Goal: Find specific page/section: Find specific page/section

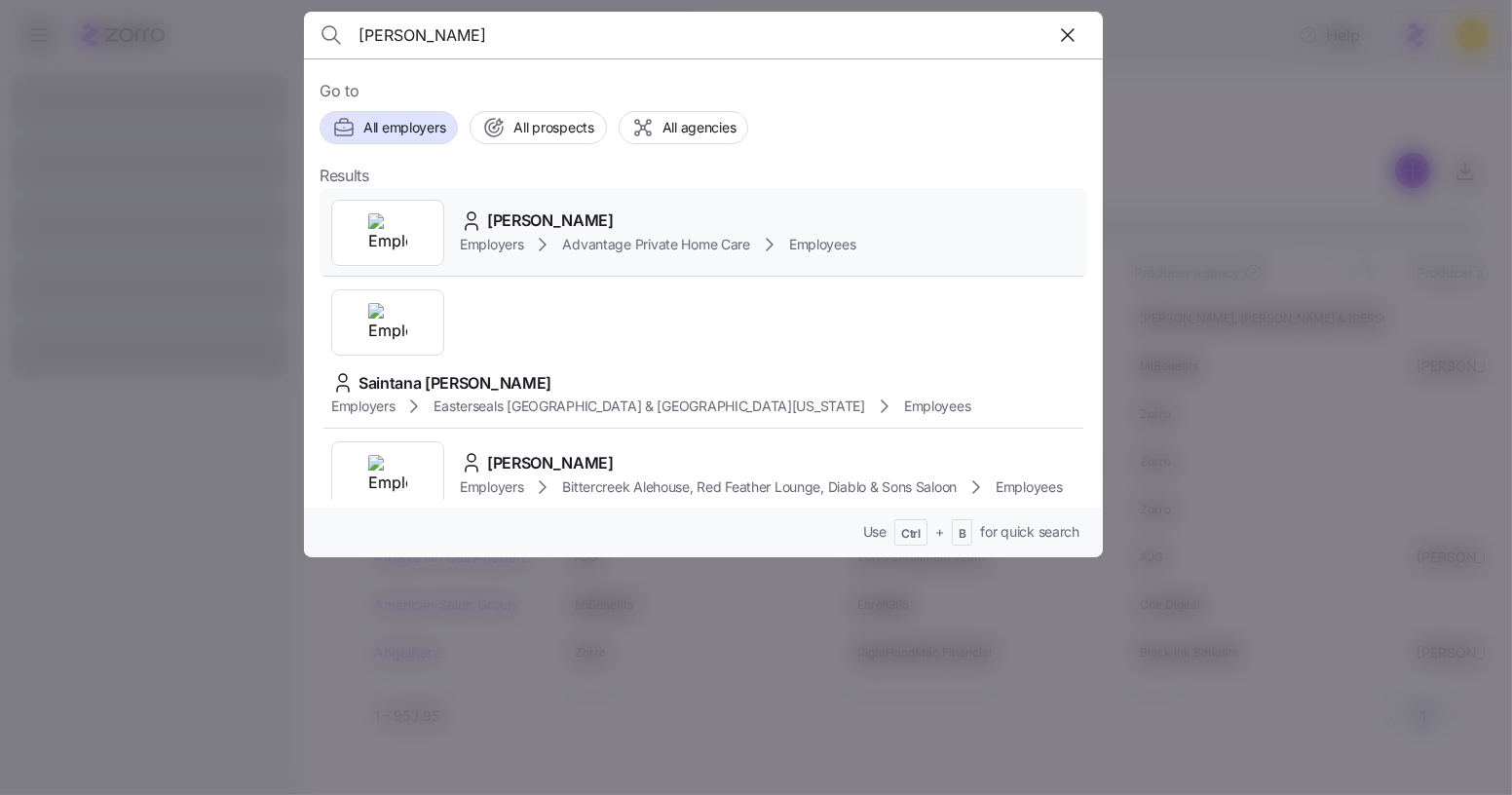
type input "pierre mi"
click at [614, 217] on span "Pierre Mie Noailles" at bounding box center [551, 221] width 127 height 25
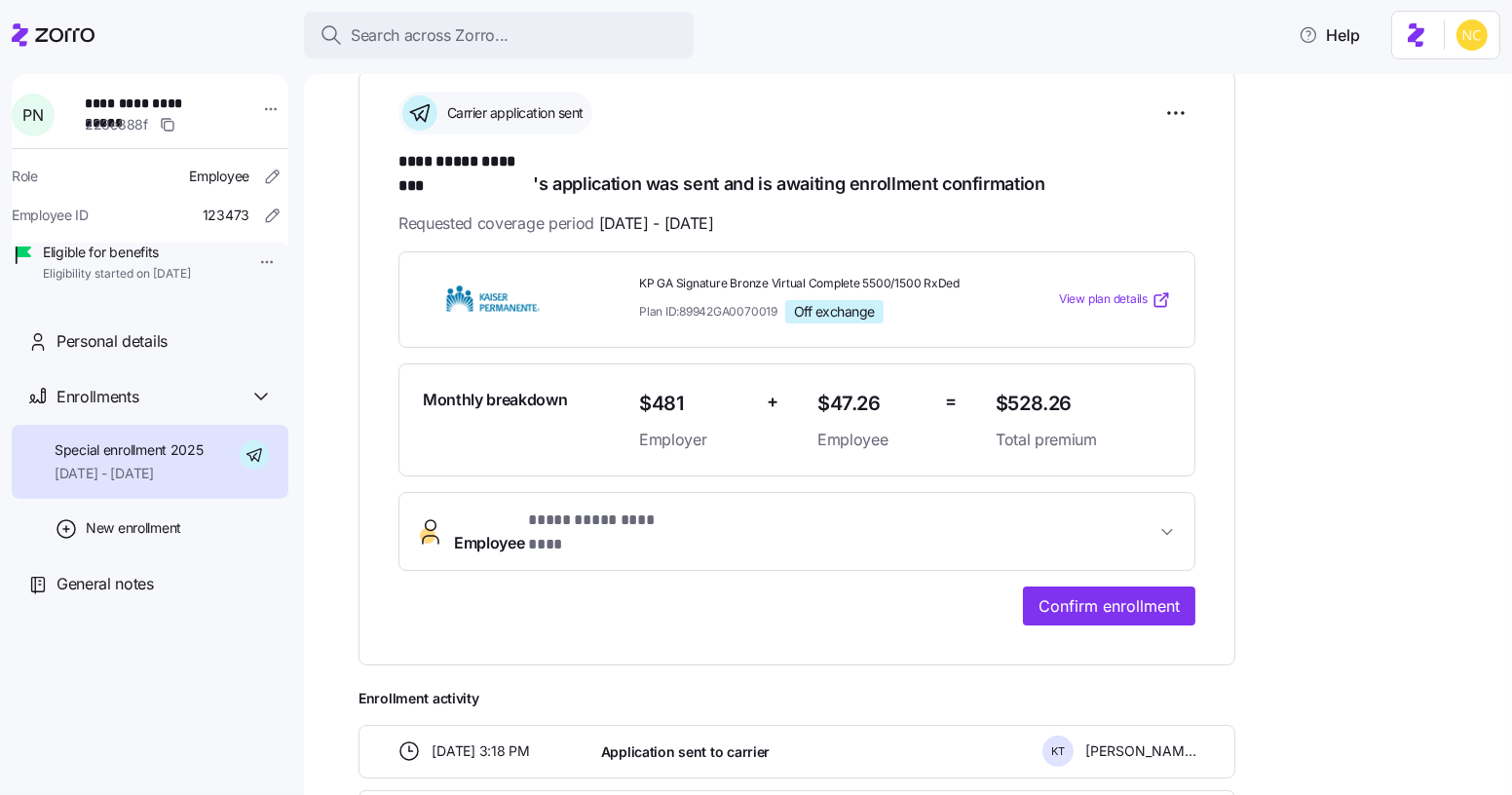
click at [608, 493] on button "**********" at bounding box center [796, 532] width 795 height 78
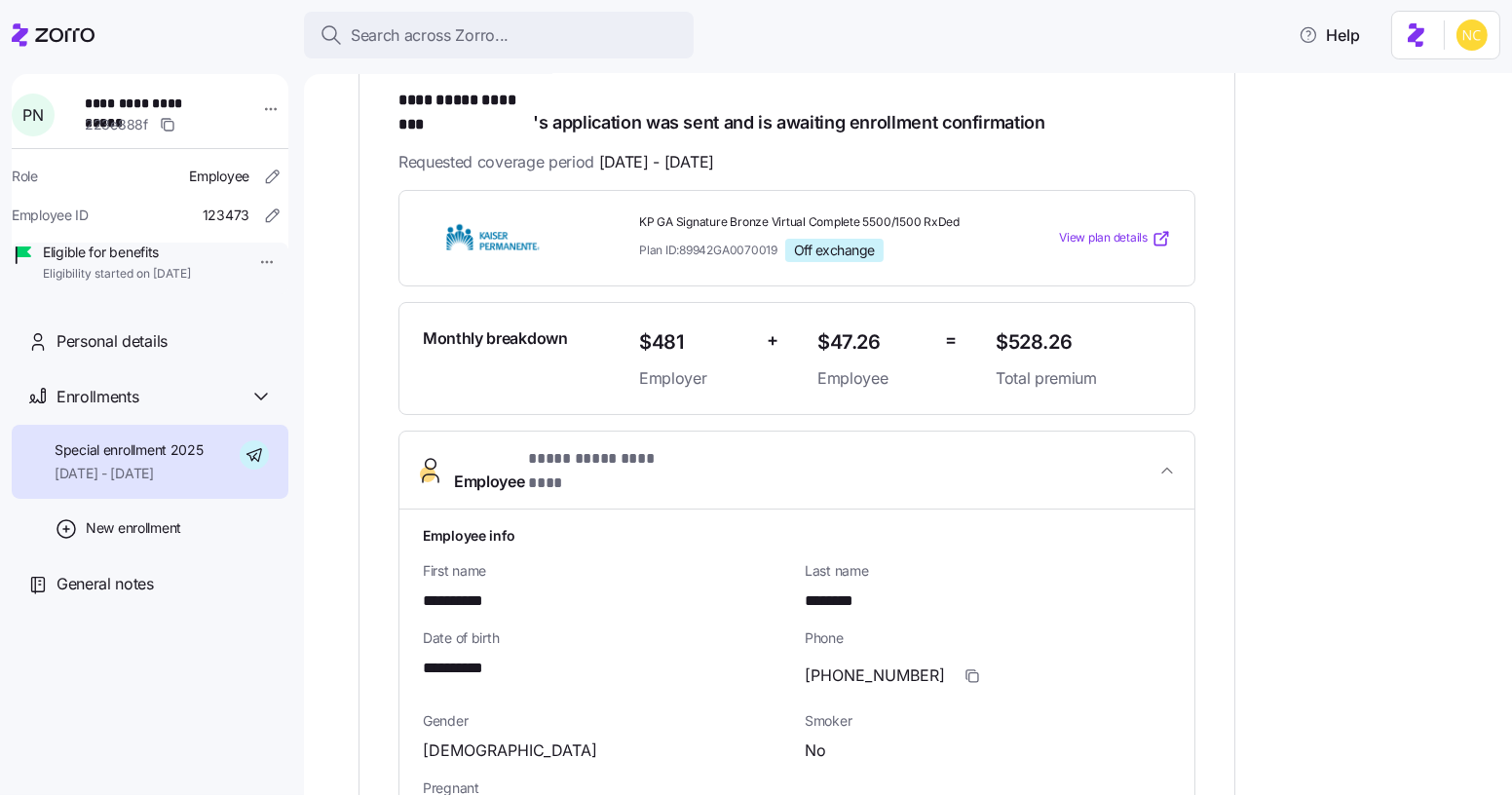
scroll to position [349, 0]
click at [486, 30] on span "Search across Zorro..." at bounding box center [429, 36] width 157 height 25
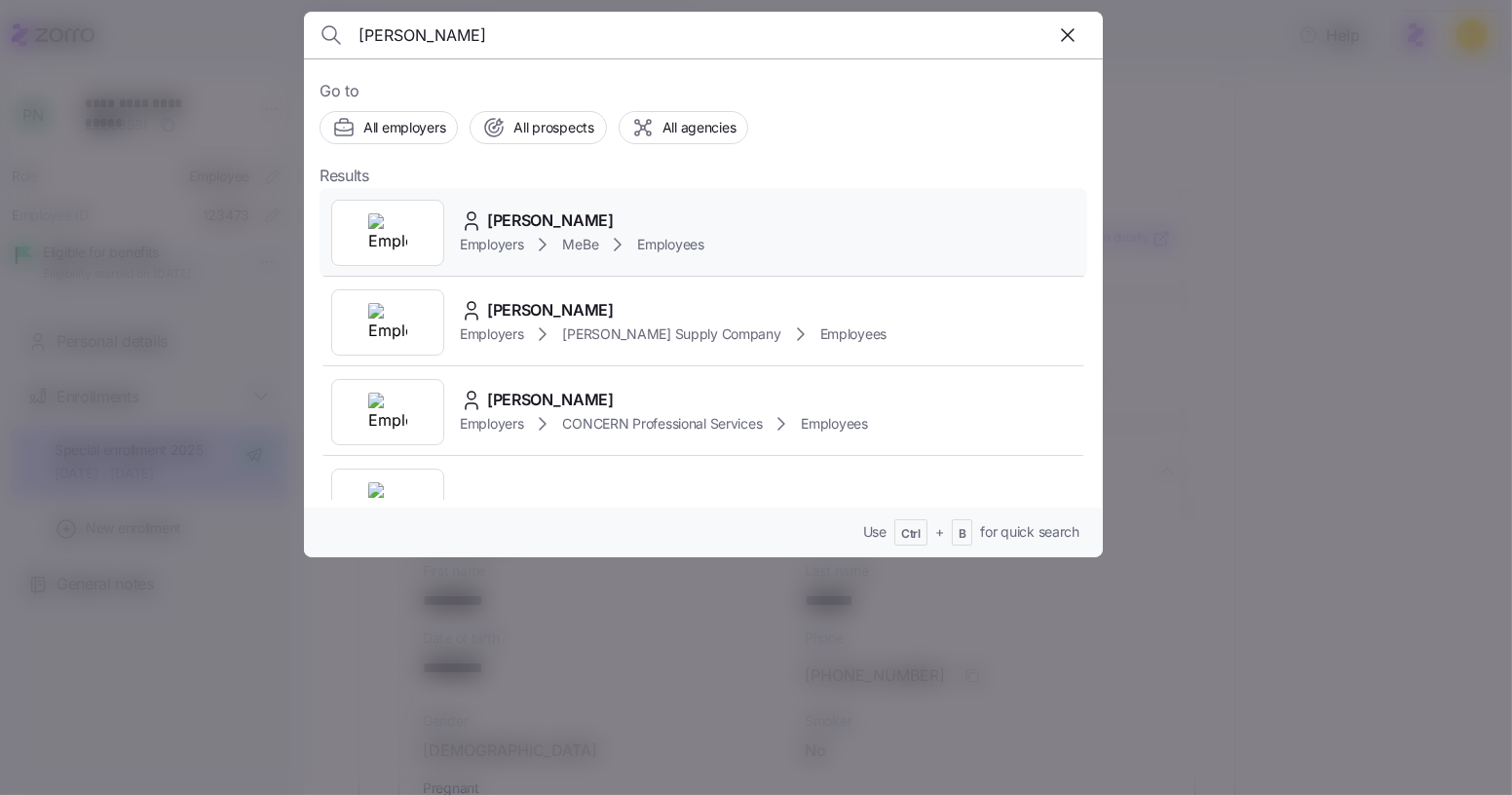
type input "raquel monge"
click at [560, 222] on span "[PERSON_NAME]" at bounding box center [551, 221] width 127 height 25
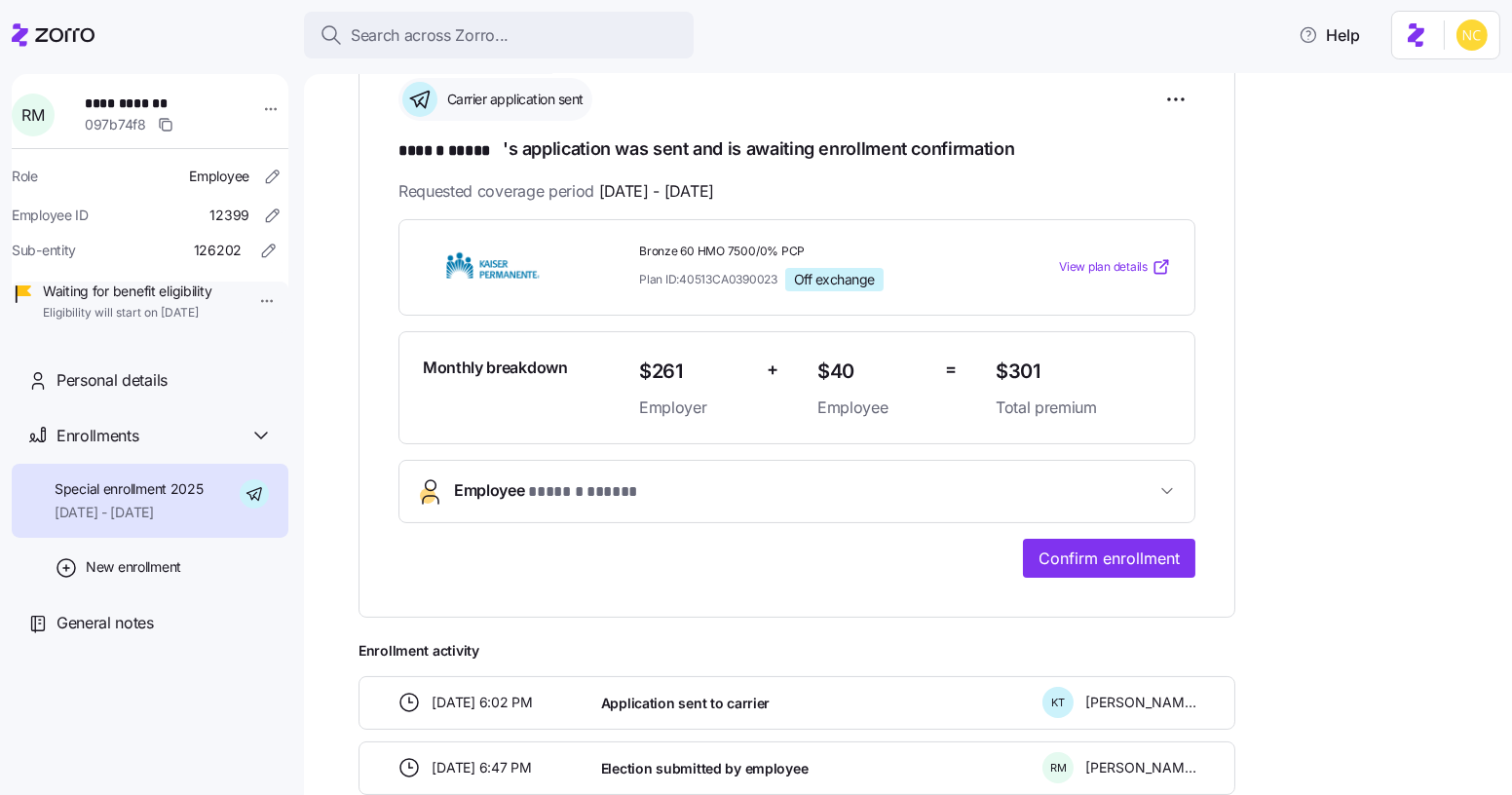
click at [657, 480] on span "Employee * ****** ***** *" at bounding box center [804, 491] width 701 height 27
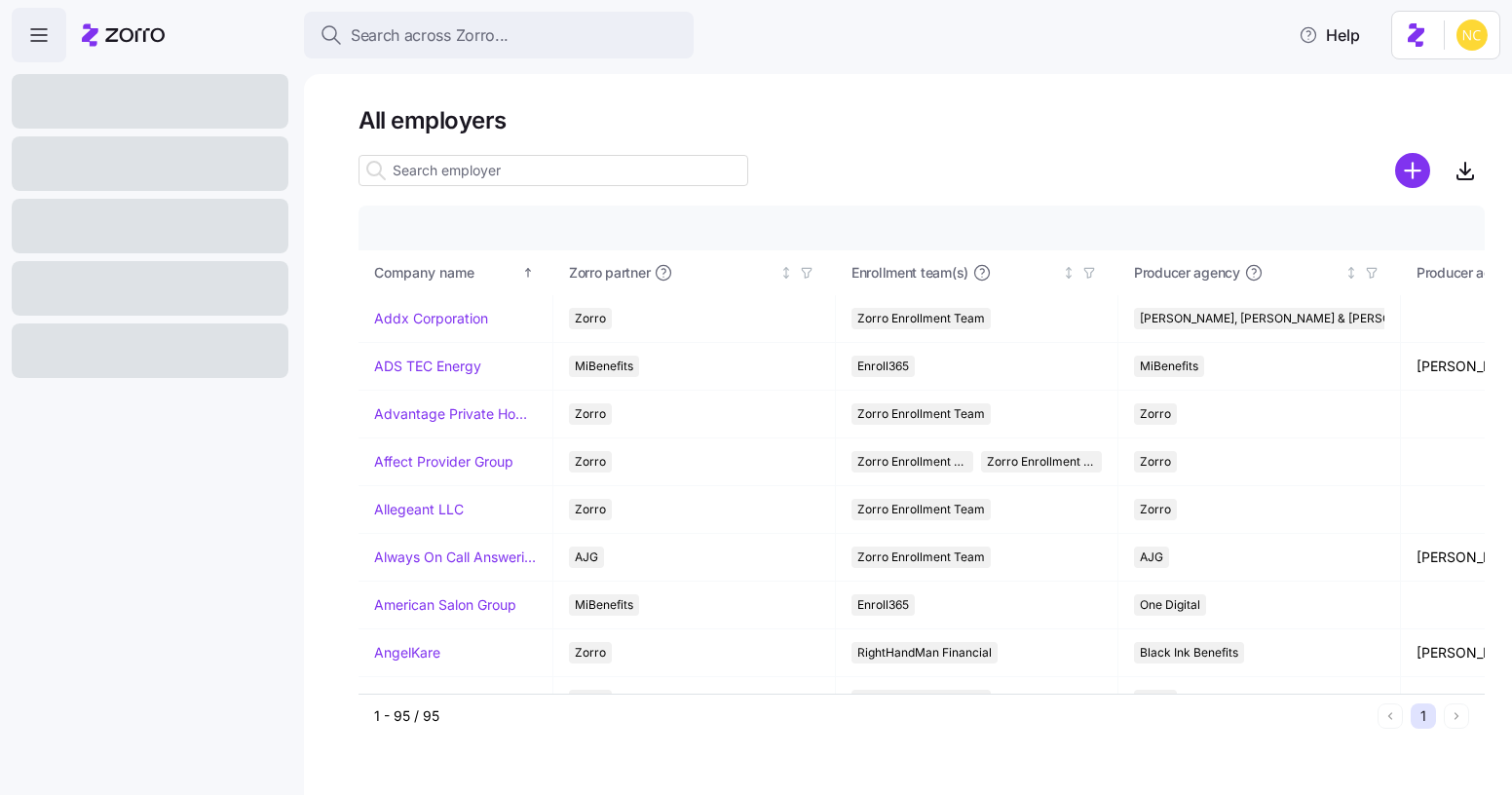
click at [628, 17] on button "Search across Zorro..." at bounding box center [498, 35] width 389 height 47
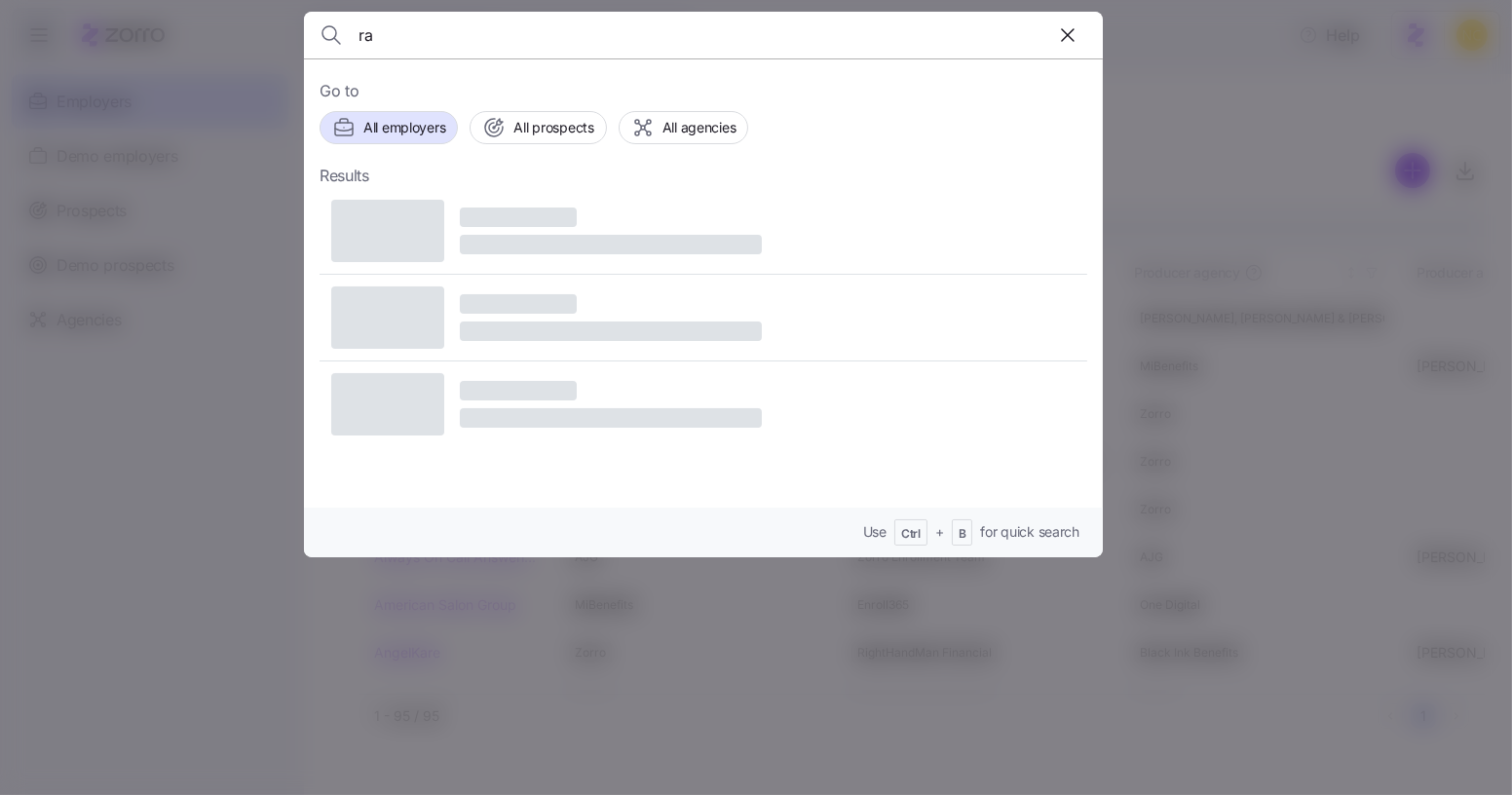
type input "r"
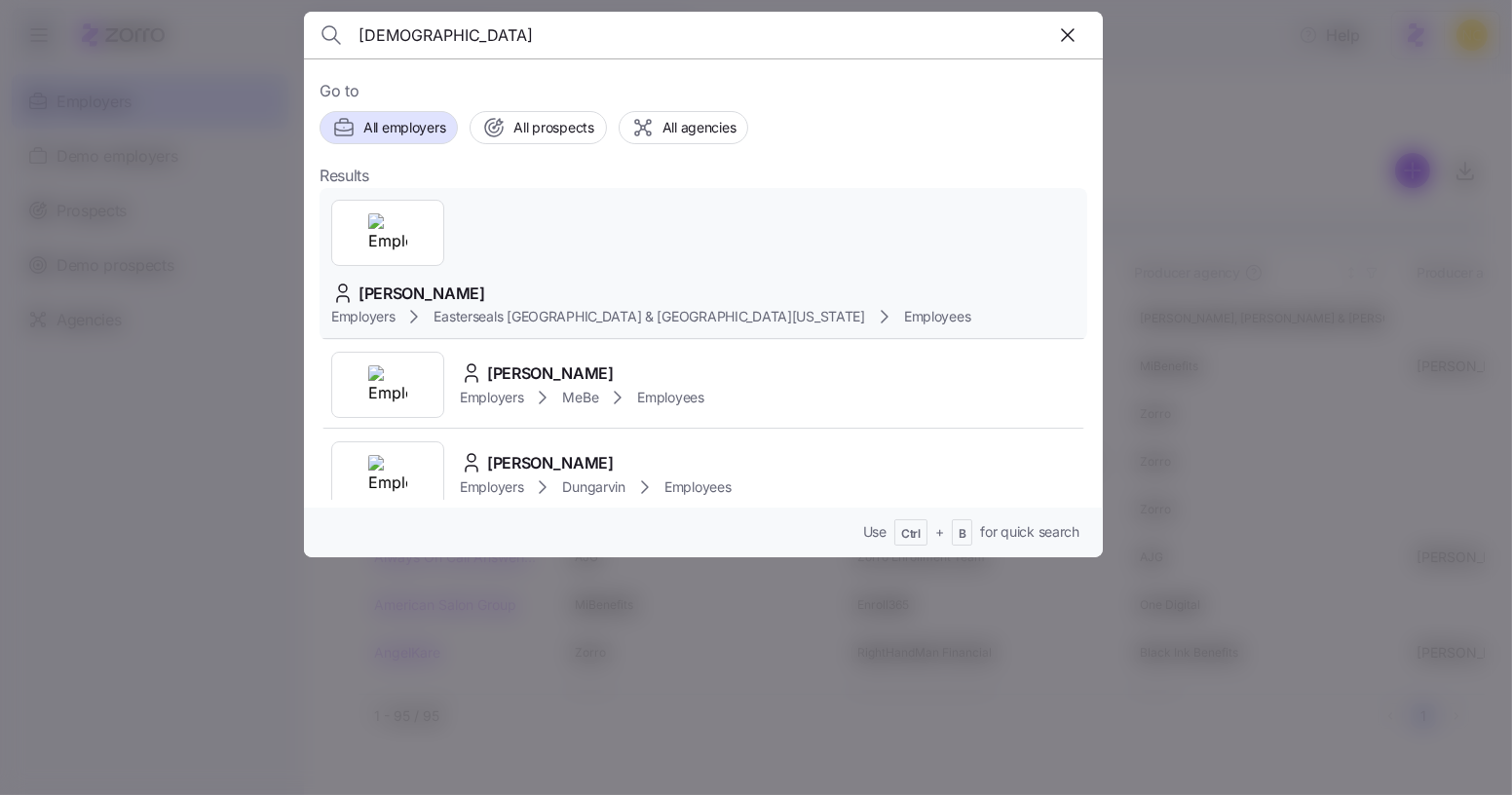
type input "[DEMOGRAPHIC_DATA]"
click at [485, 281] on span "[PERSON_NAME]" at bounding box center [422, 293] width 127 height 25
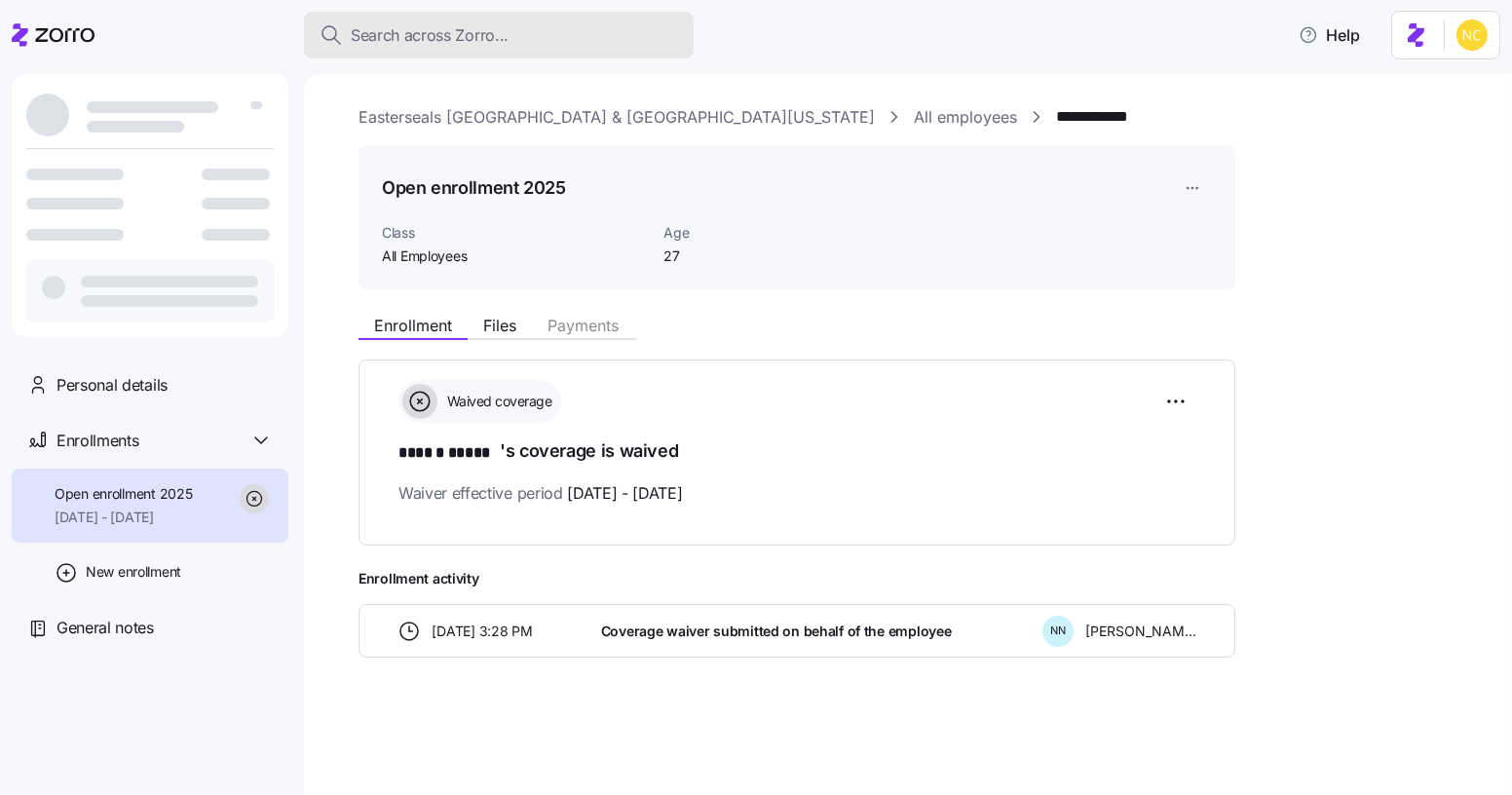
click at [455, 30] on span "Search across Zorro..." at bounding box center [429, 36] width 157 height 25
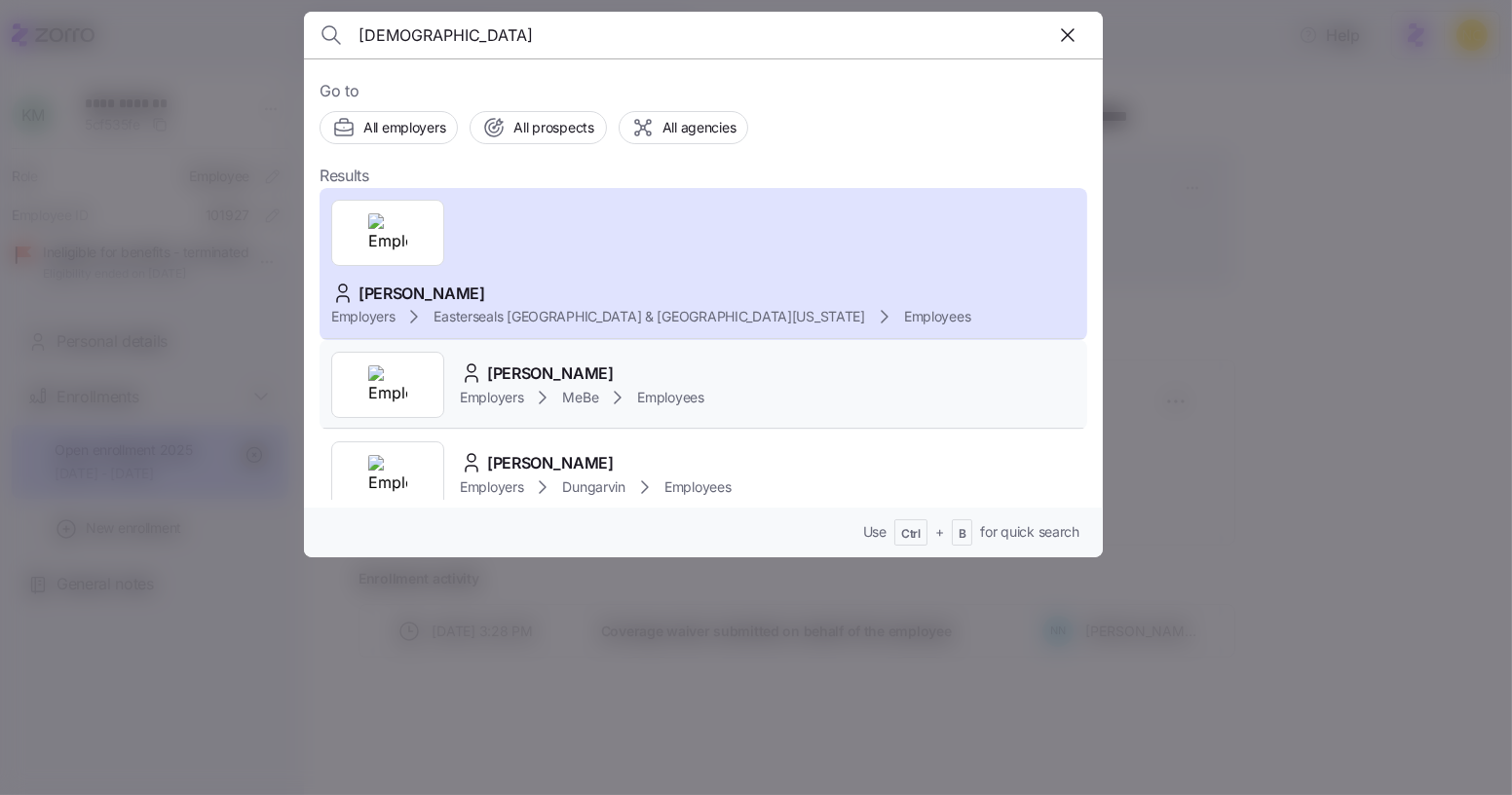
type input "[DEMOGRAPHIC_DATA]"
click at [599, 361] on div "[PERSON_NAME]" at bounding box center [581, 373] width 245 height 25
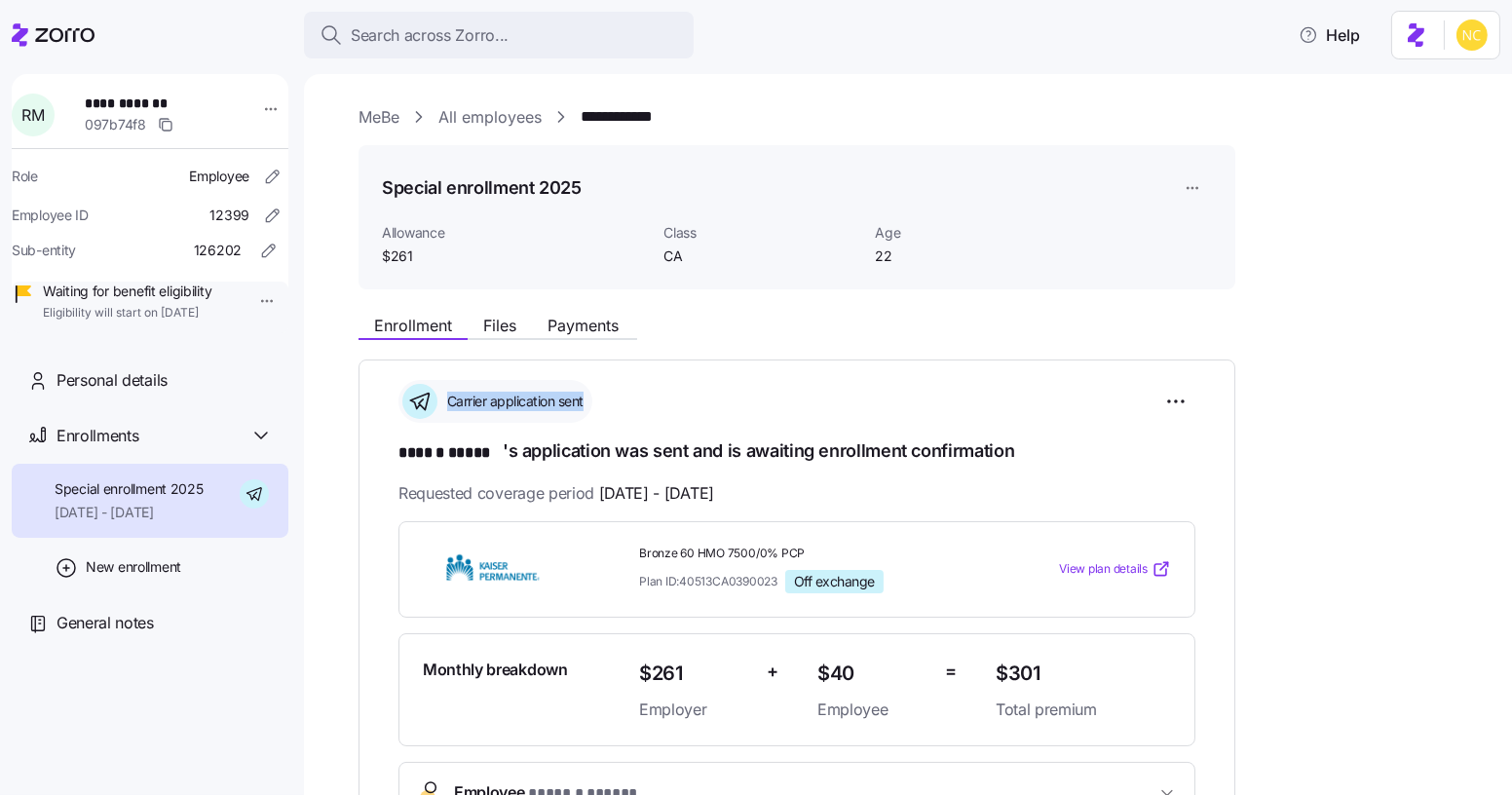
drag, startPoint x: 599, startPoint y: 303, endPoint x: 616, endPoint y: 371, distance: 70.1
click at [616, 371] on div "**********" at bounding box center [921, 680] width 1126 height 1150
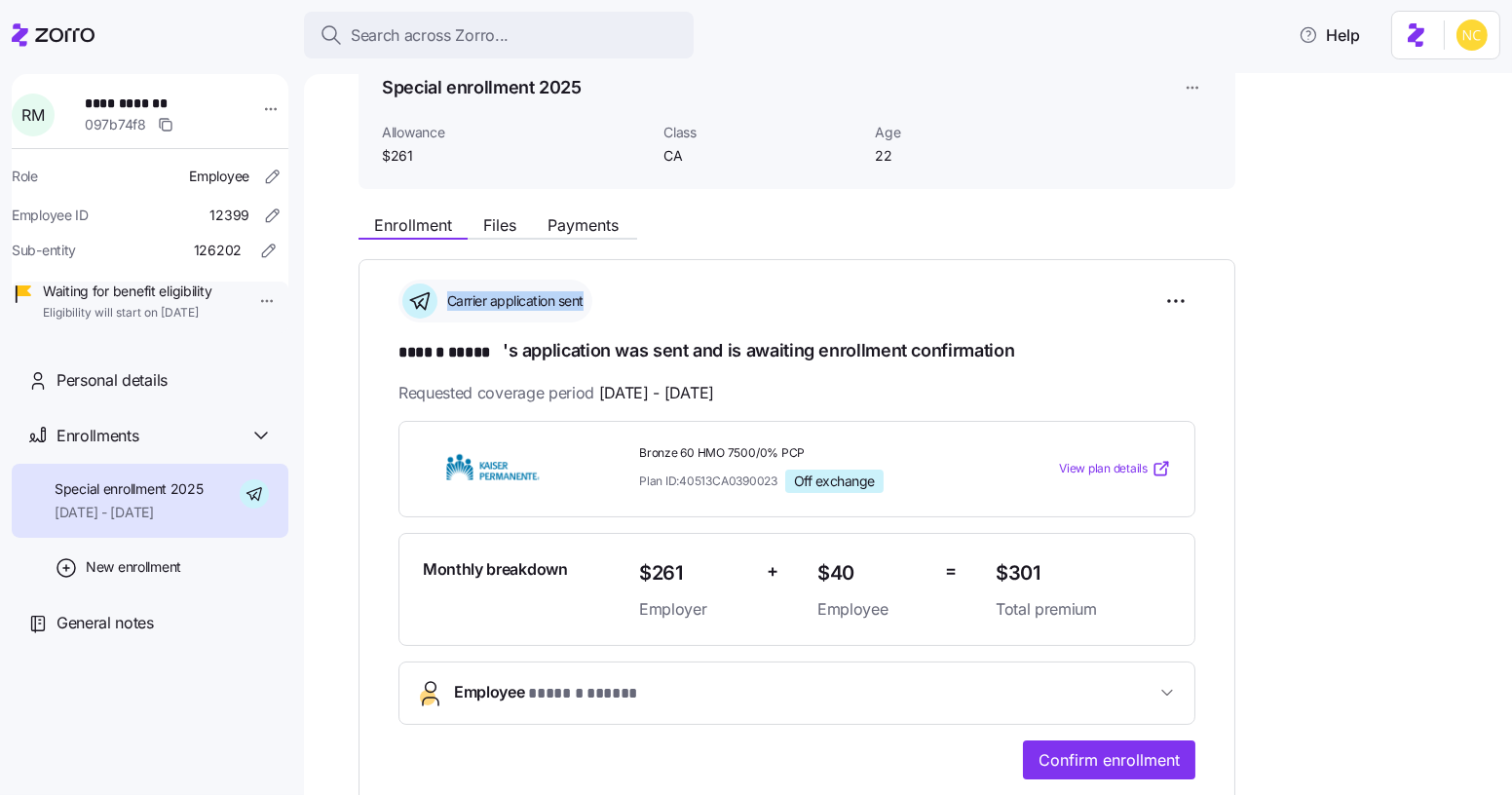
scroll to position [100, 0]
click at [508, 189] on div "**********" at bounding box center [921, 580] width 1126 height 1150
click at [511, 210] on div "Enrollment Files Payments" at bounding box center [796, 222] width 876 height 35
click at [507, 223] on span "Files" at bounding box center [499, 225] width 33 height 16
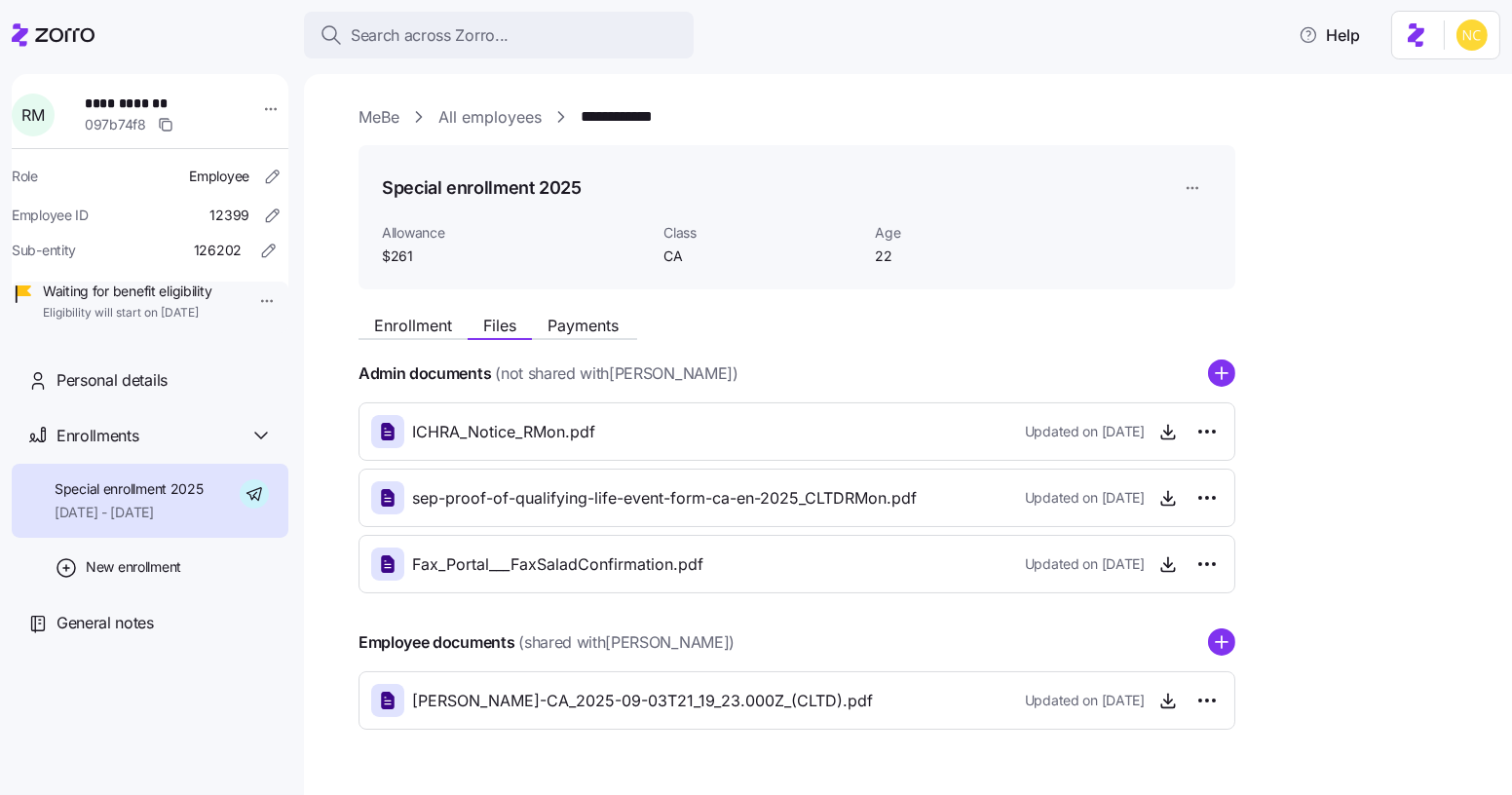
scroll to position [48, 0]
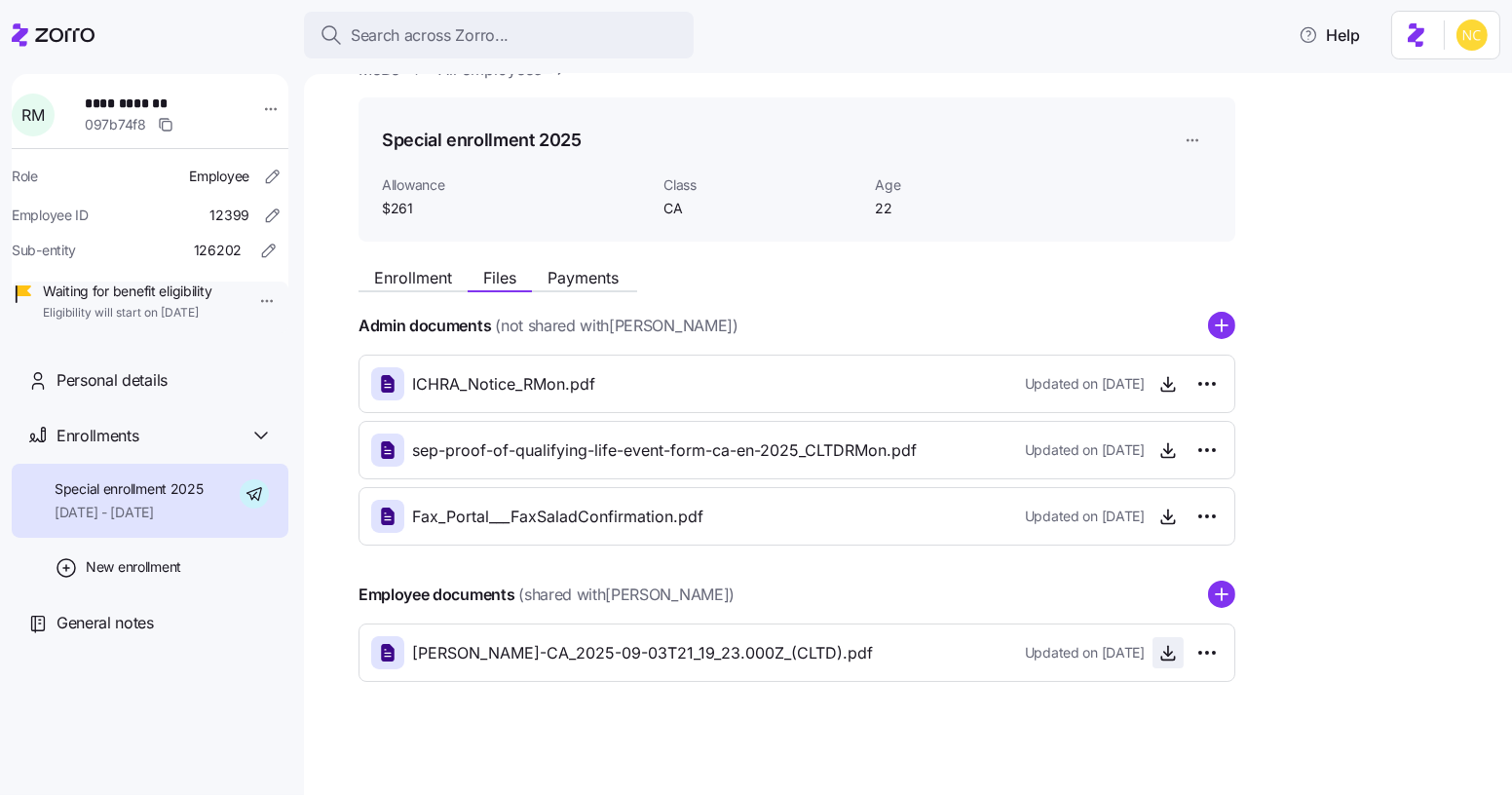
click at [1172, 645] on icon "button" at bounding box center [1168, 652] width 20 height 20
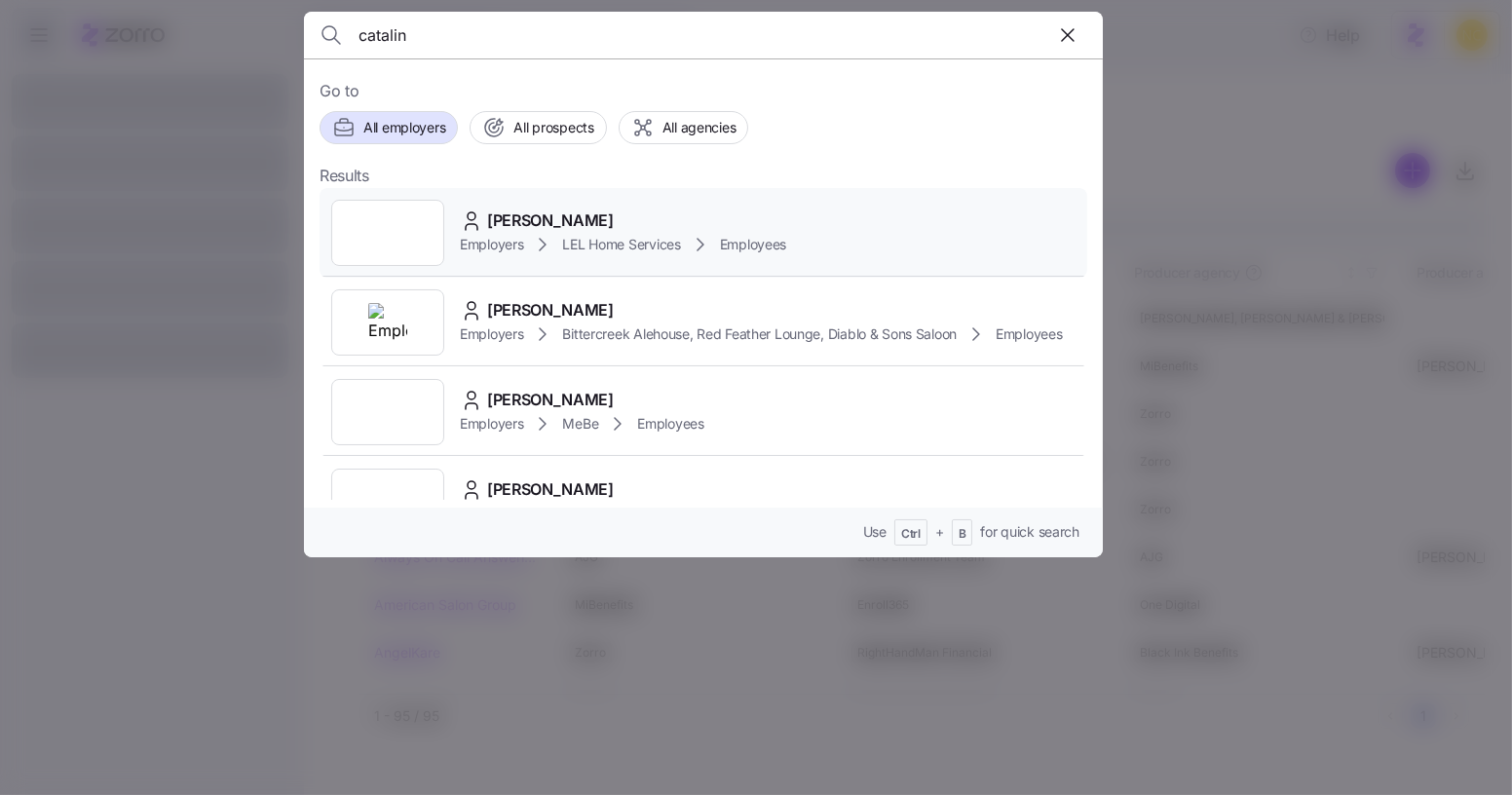
type input "catalin"
click at [490, 188] on div "Catalina Messersmith Employers LEL Home Services Employees" at bounding box center [703, 233] width 767 height 89
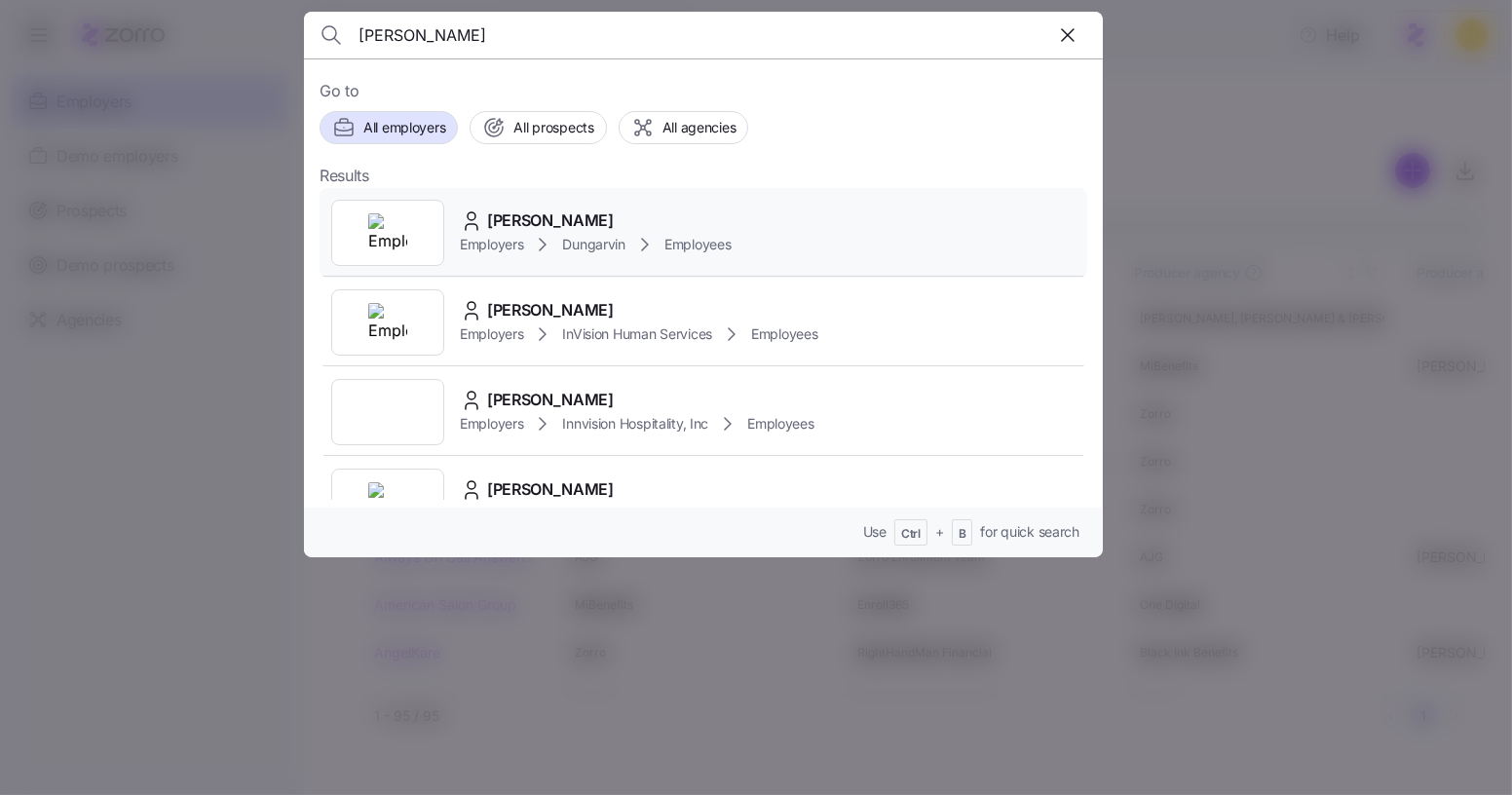
type input "stanley adu"
click at [568, 215] on span "Stanley Adu Gyamfi" at bounding box center [551, 221] width 127 height 25
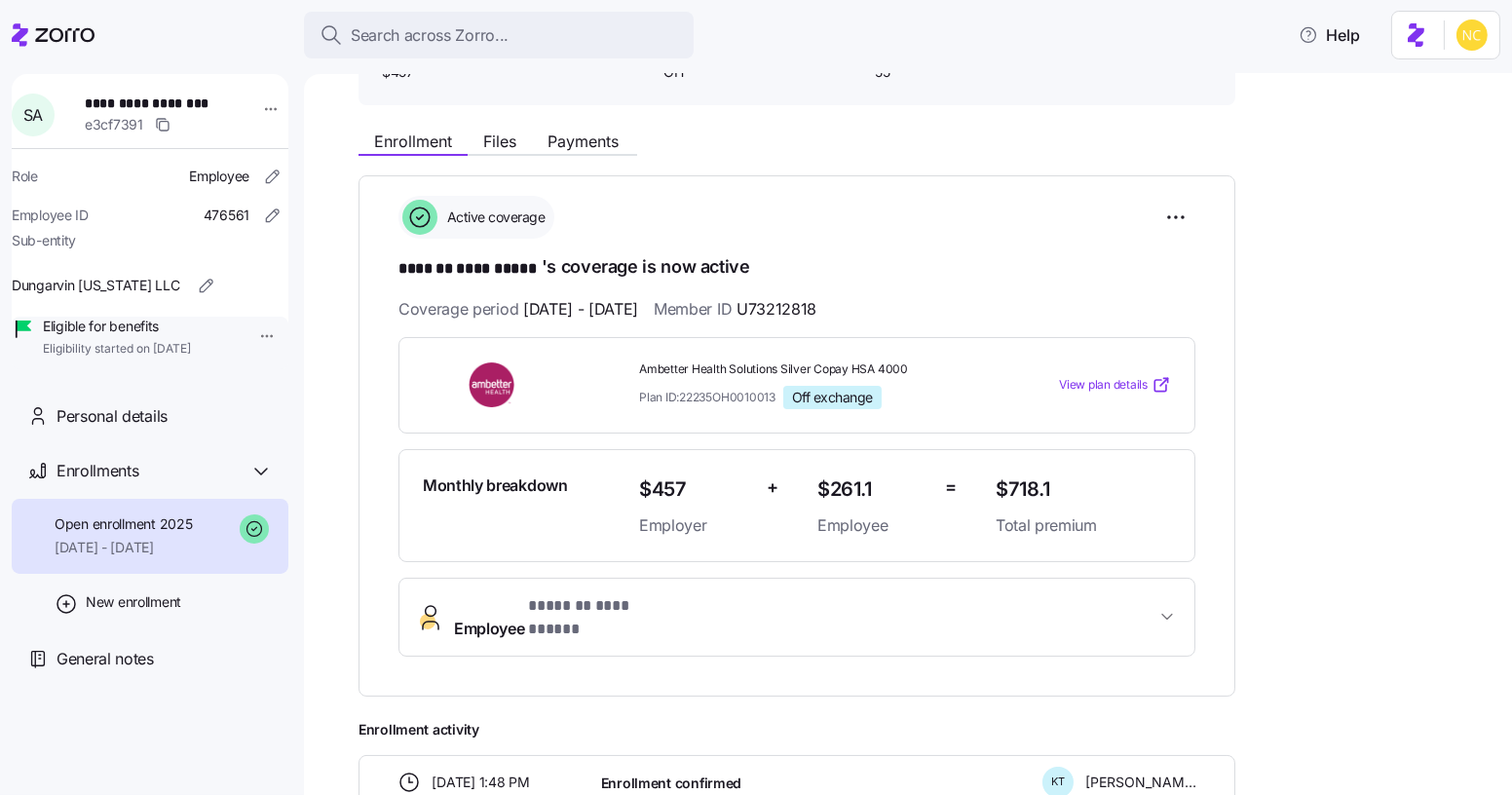
scroll to position [174, 0]
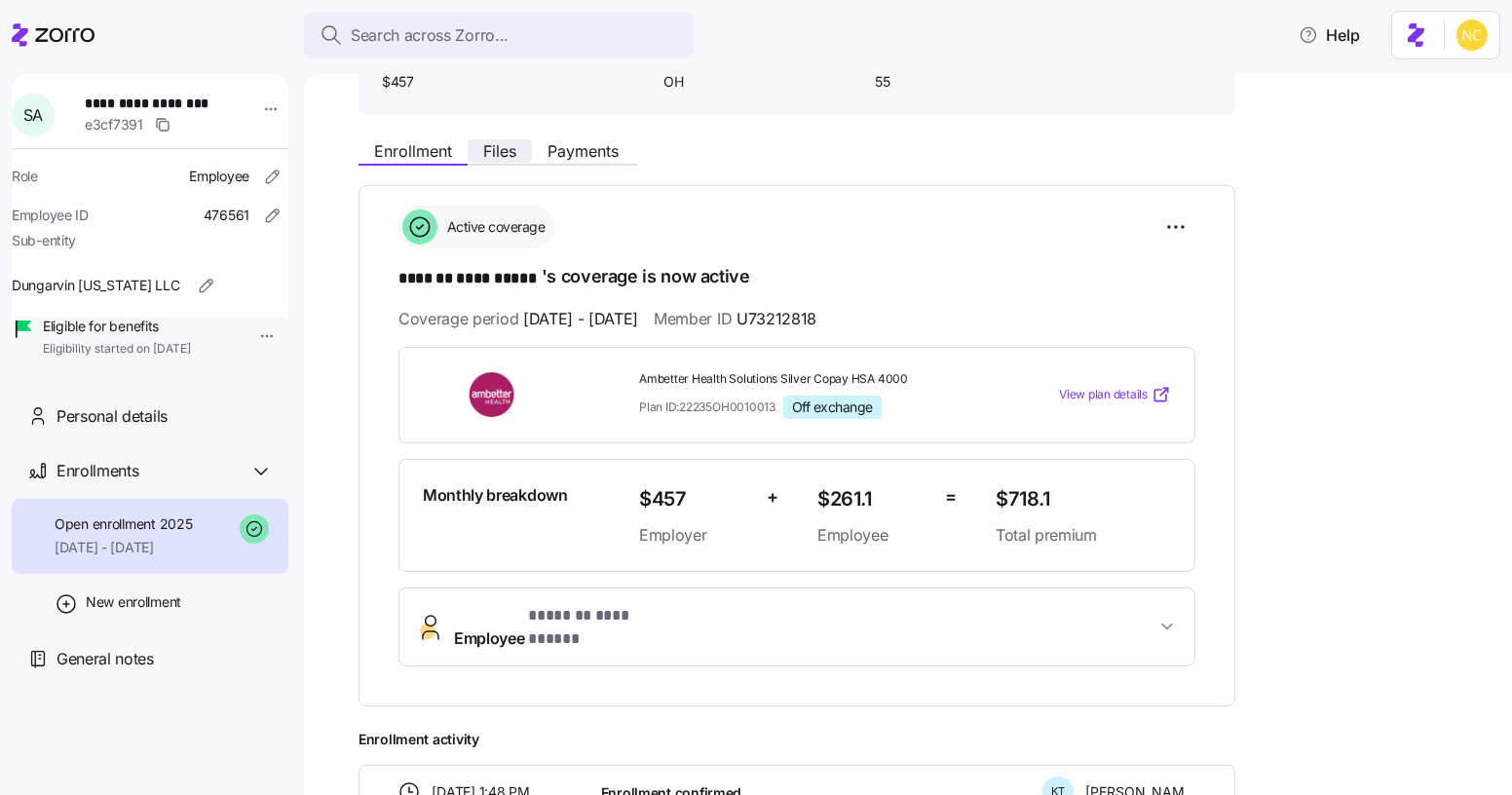
click at [491, 148] on span "Files" at bounding box center [499, 151] width 33 height 16
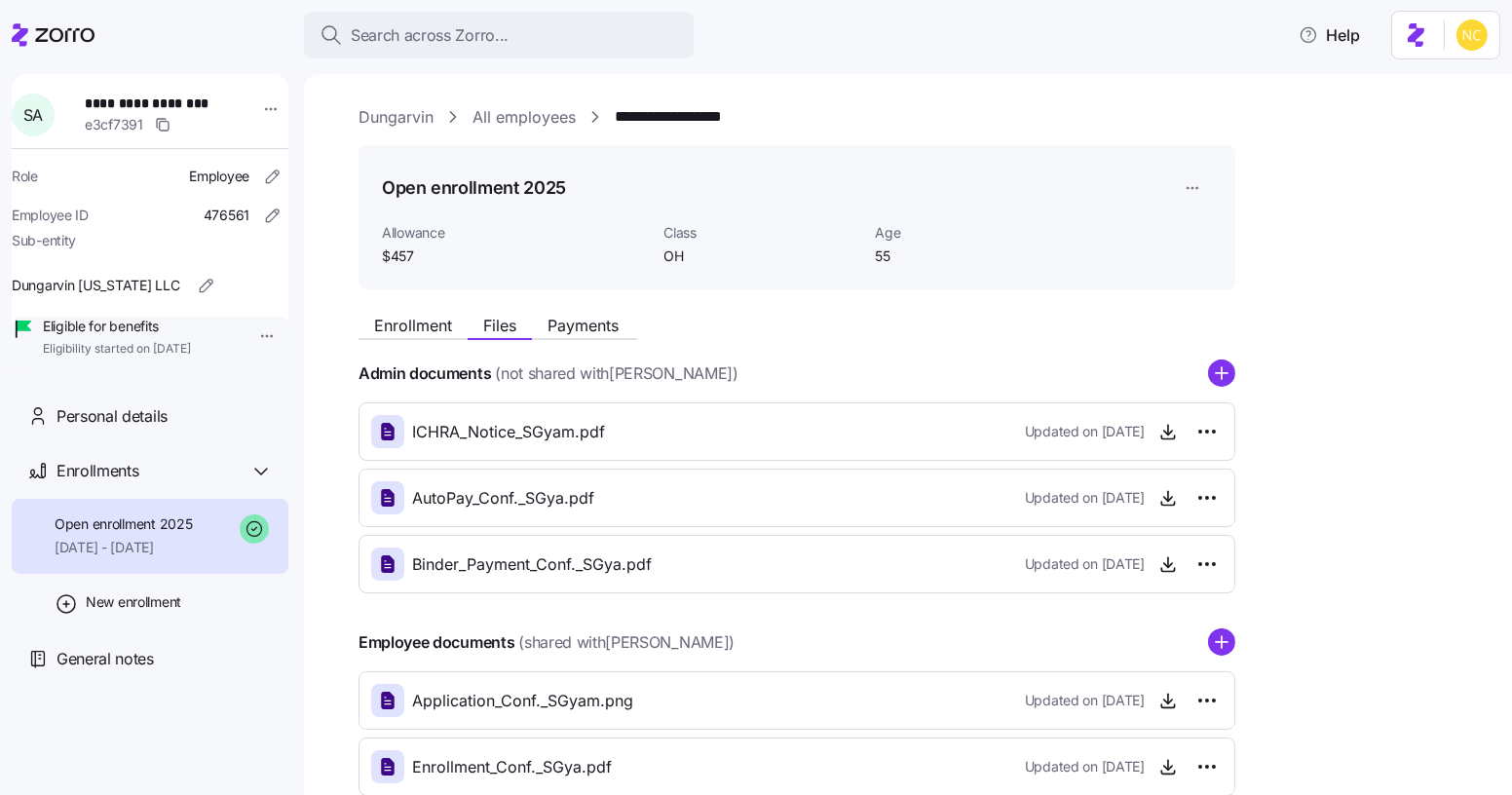
scroll to position [113, 0]
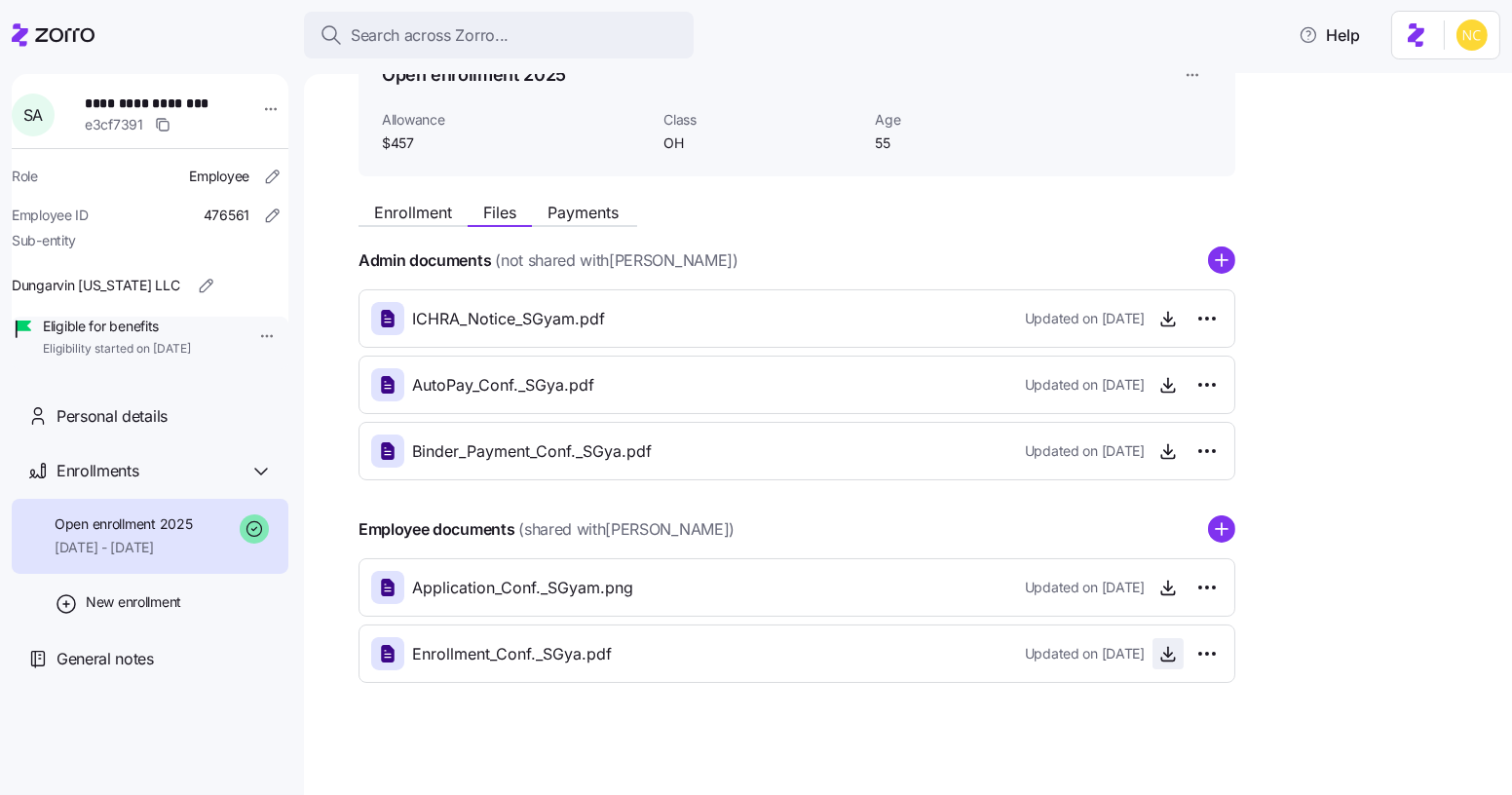
click at [1167, 662] on span "button" at bounding box center [1168, 653] width 30 height 30
click at [1172, 650] on icon "button" at bounding box center [1168, 653] width 20 height 20
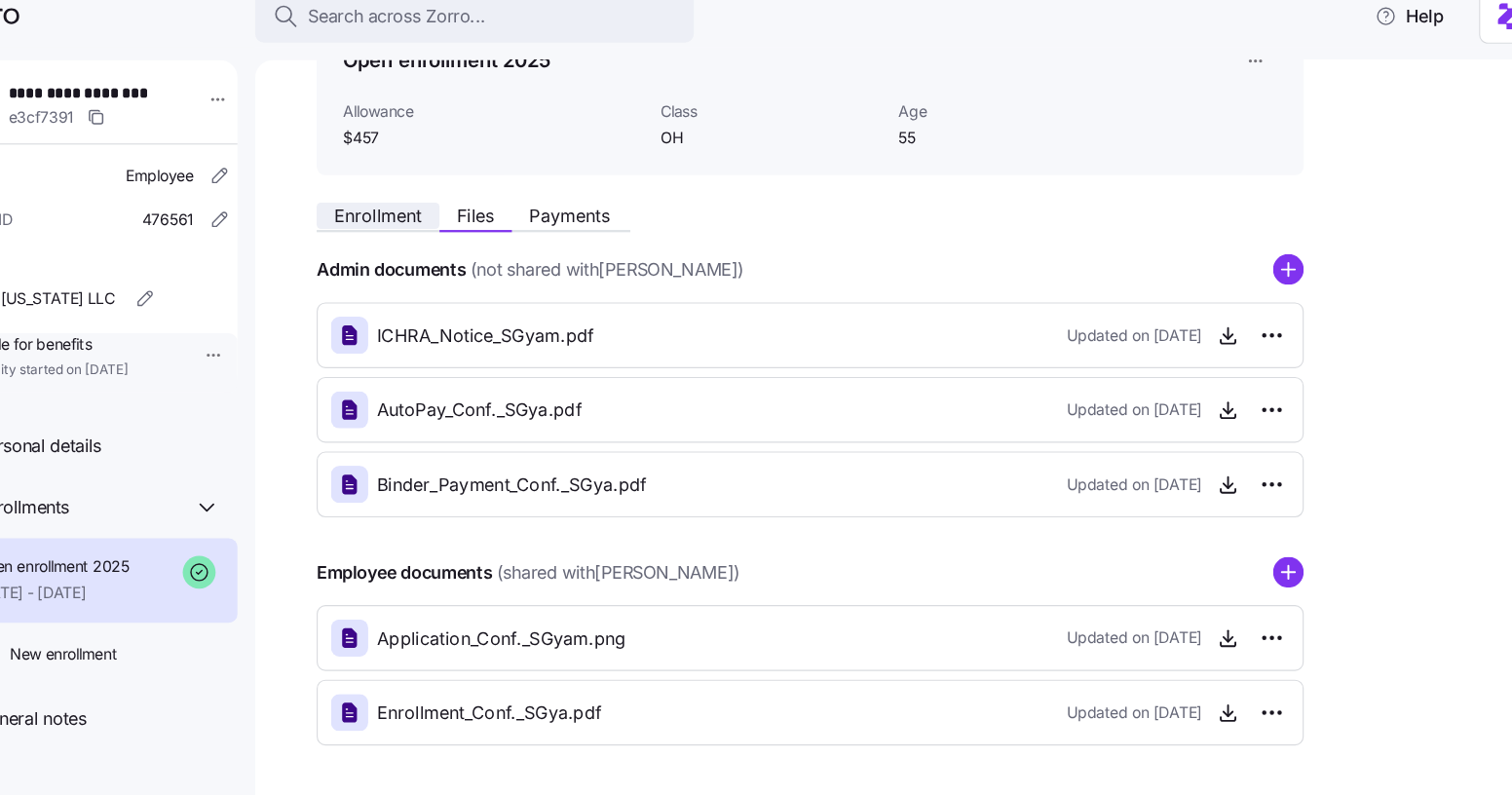
click at [432, 210] on span "Enrollment" at bounding box center [413, 213] width 78 height 16
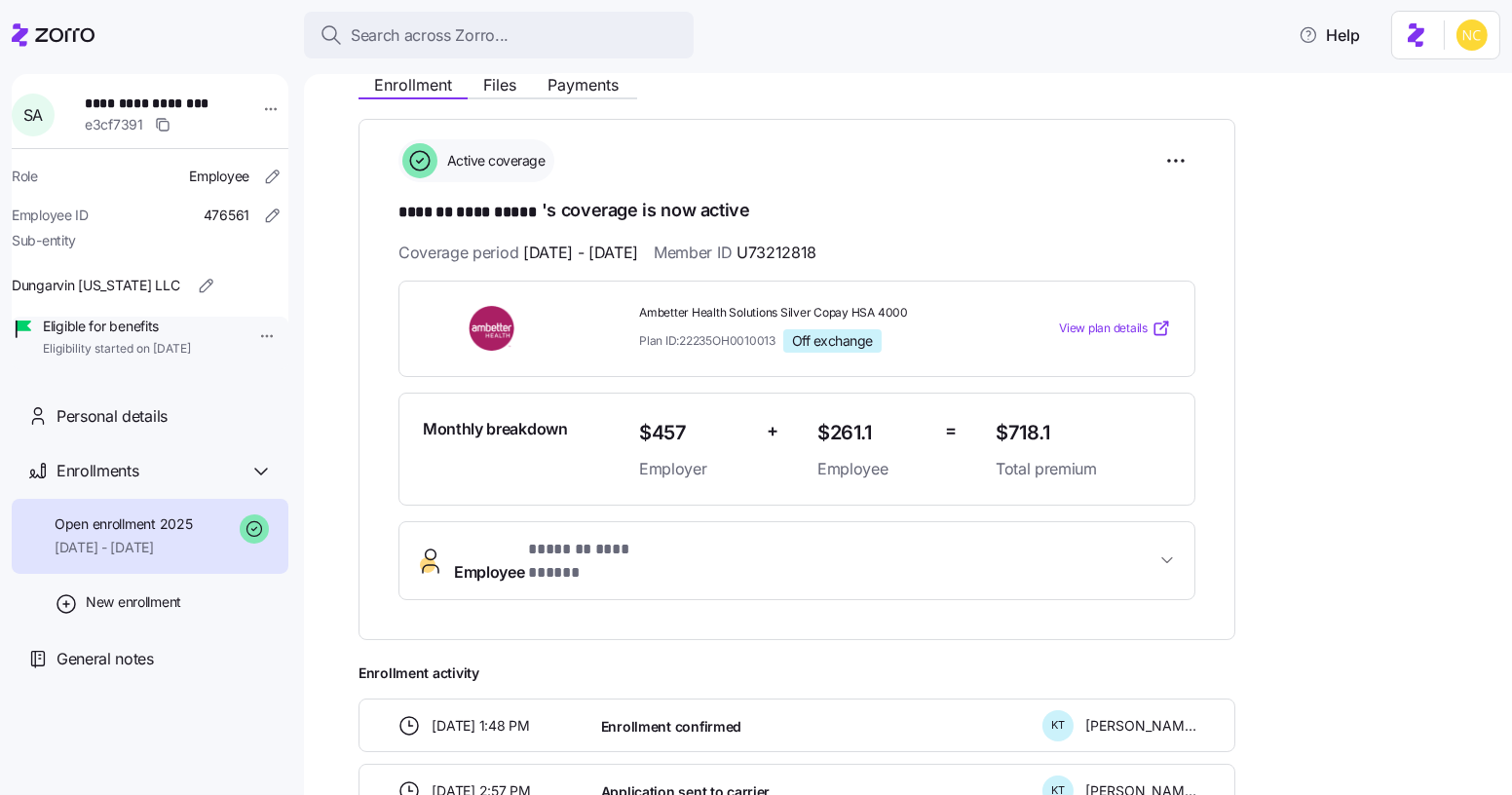
scroll to position [334, 0]
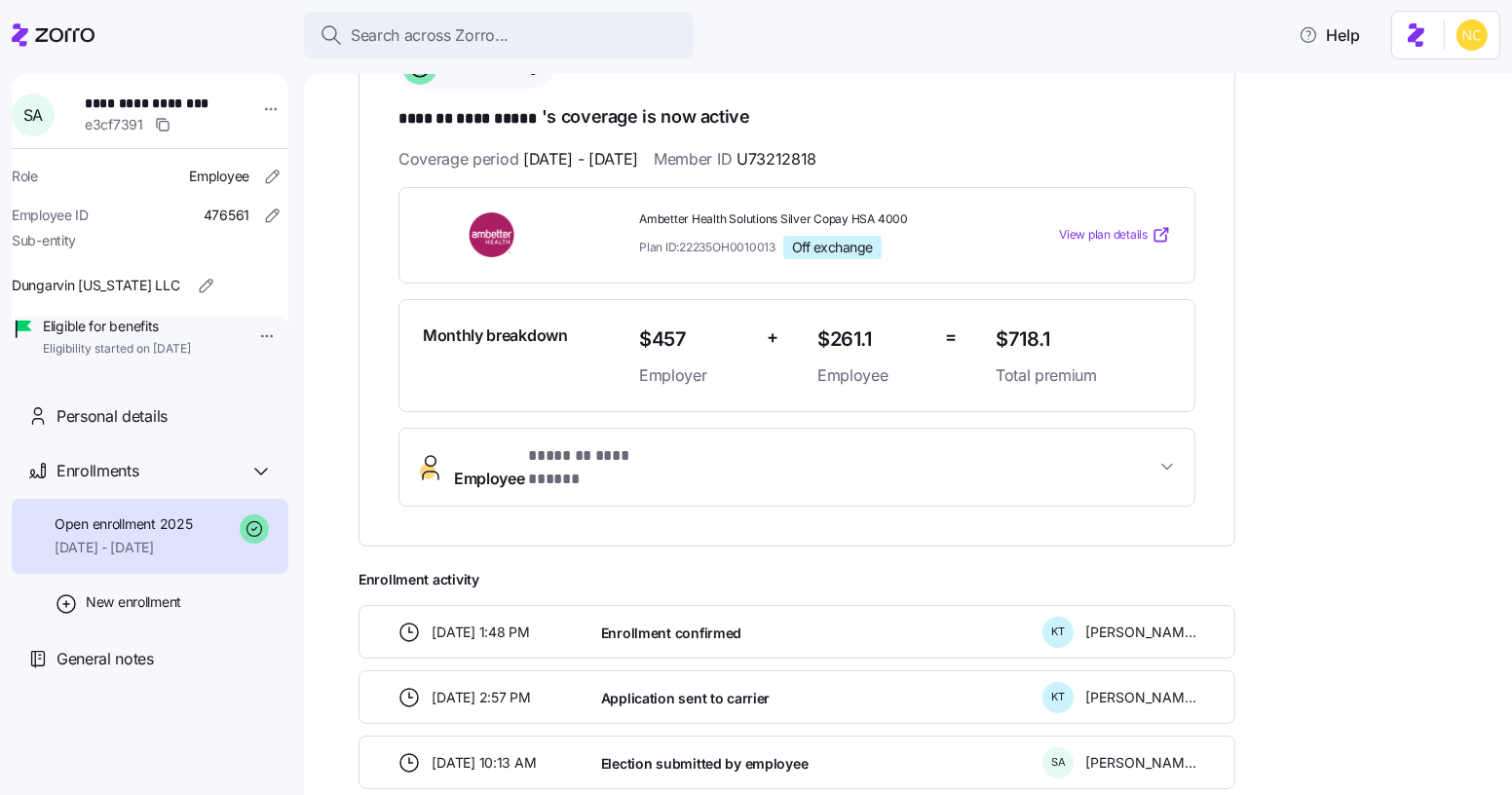
click at [544, 500] on div "**********" at bounding box center [796, 286] width 876 height 521
click at [566, 445] on span "**********" at bounding box center [602, 456] width 150 height 25
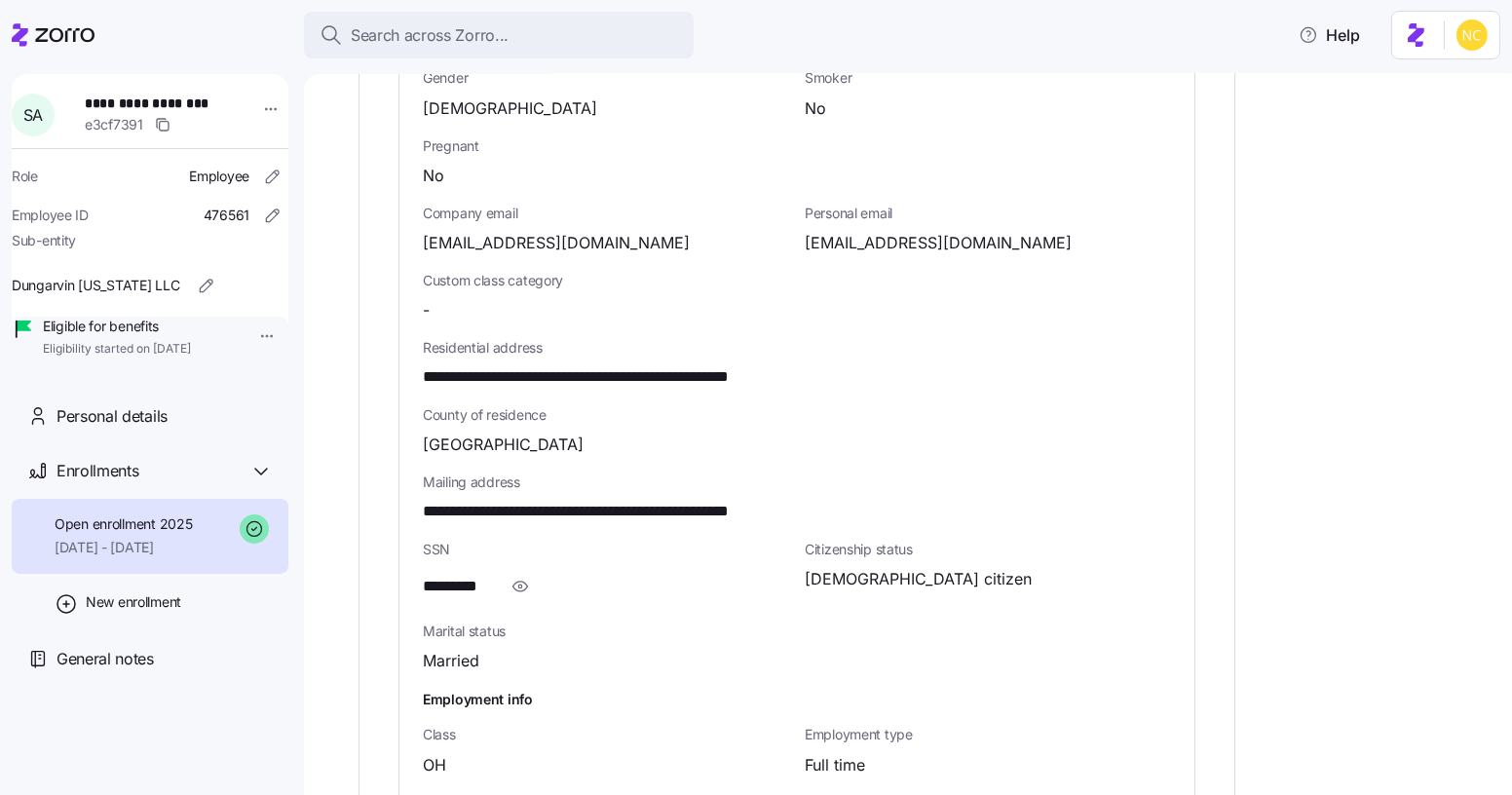
scroll to position [979, 0]
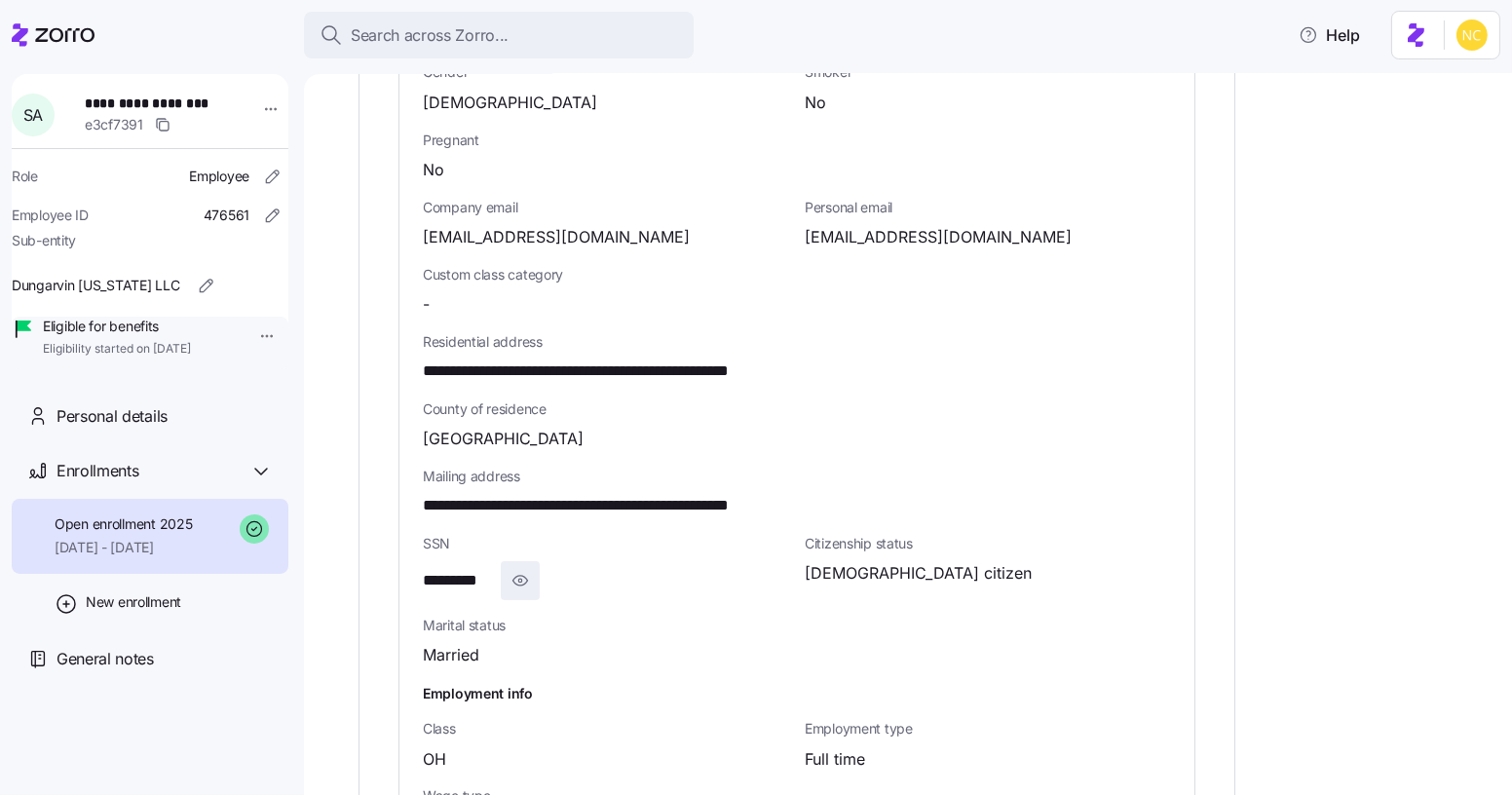
click at [519, 568] on icon "button" at bounding box center [520, 580] width 20 height 24
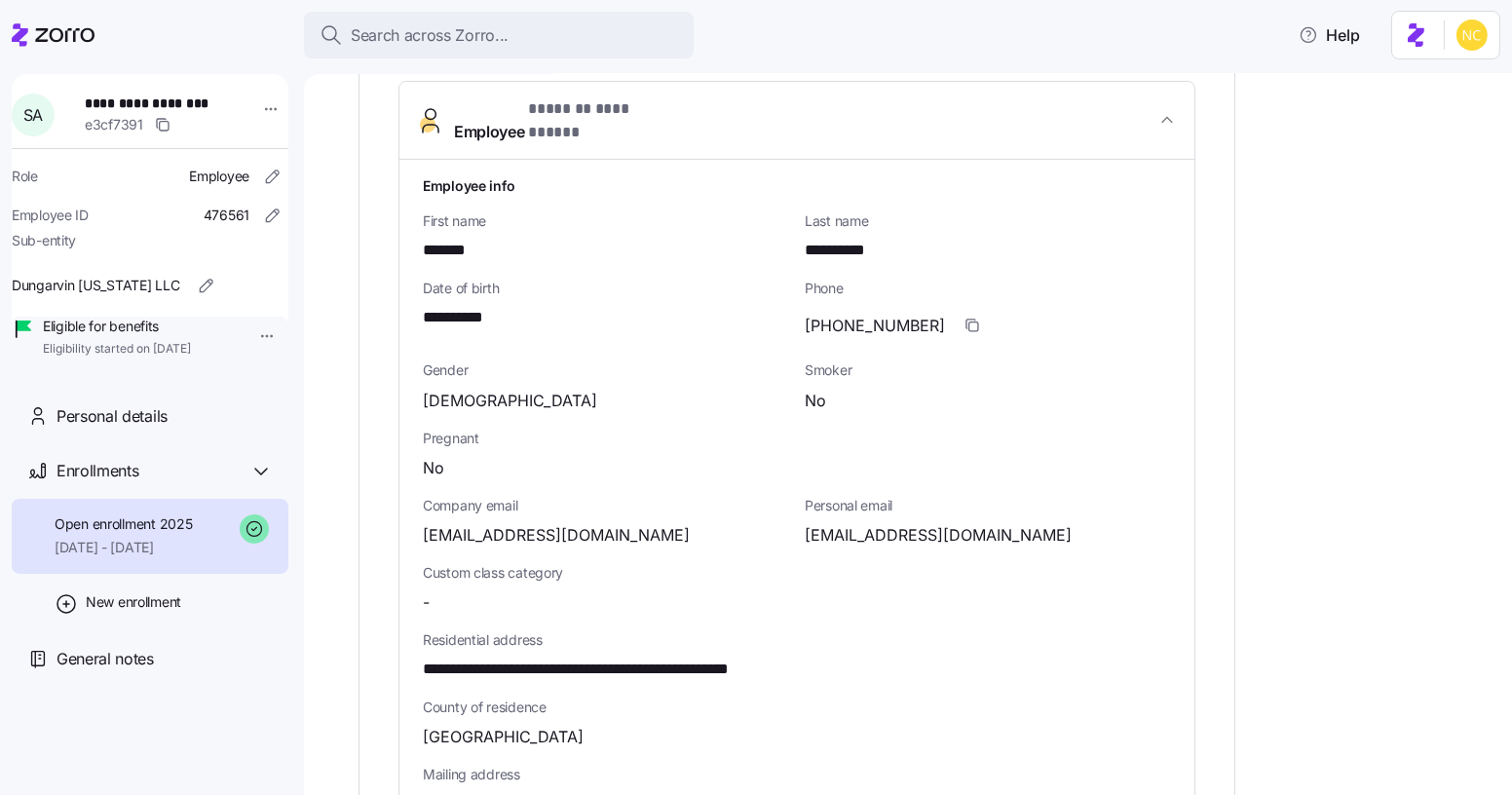
scroll to position [0, 0]
